Goal: Check status

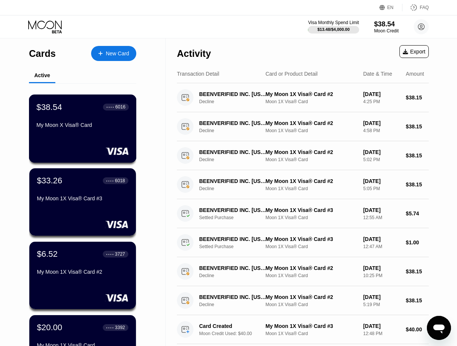
click at [109, 143] on div "$38.54 ● ● ● ● 6016 My Moon X Visa® Card" at bounding box center [83, 128] width 108 height 68
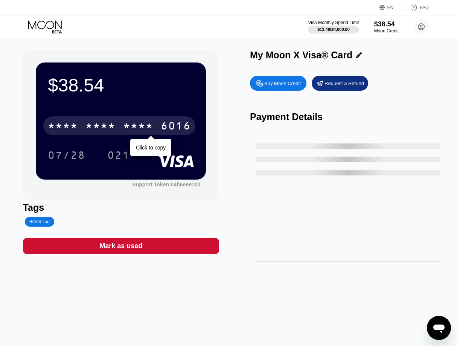
click at [127, 126] on div "* * * *" at bounding box center [138, 127] width 30 height 12
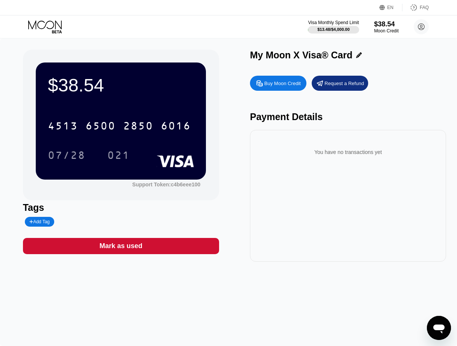
click at [282, 162] on div "You have no transactions yet" at bounding box center [348, 151] width 184 height 21
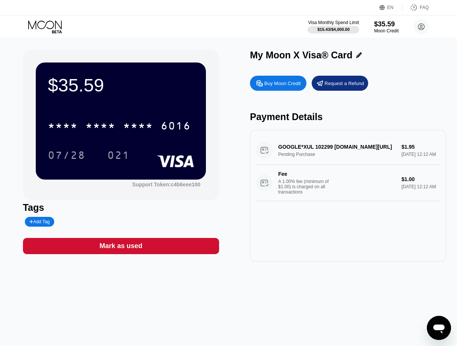
click at [319, 152] on div "GOOGLE*XUL 102299 G.CO/HELPPAY#US Pending Purchase $1.95 Aug 22, 2025 12:12 AM …" at bounding box center [348, 168] width 184 height 65
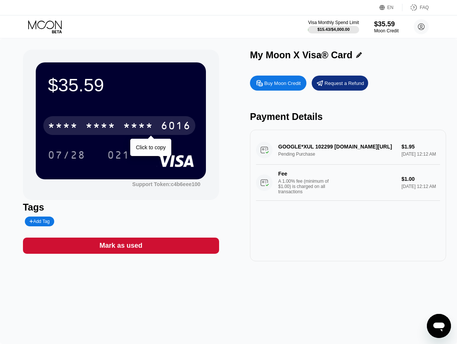
drag, startPoint x: 144, startPoint y: 121, endPoint x: 169, endPoint y: 104, distance: 29.8
click at [143, 121] on div "* * * * * * * * * * * * 6016" at bounding box center [119, 125] width 152 height 19
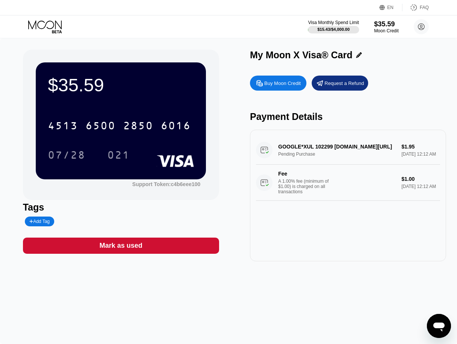
click at [64, 153] on div "07/28" at bounding box center [67, 156] width 38 height 12
drag, startPoint x: 117, startPoint y: 159, endPoint x: 126, endPoint y: 152, distance: 11.5
click at [117, 158] on div "021" at bounding box center [118, 156] width 23 height 12
